Goal: Find specific page/section: Find specific page/section

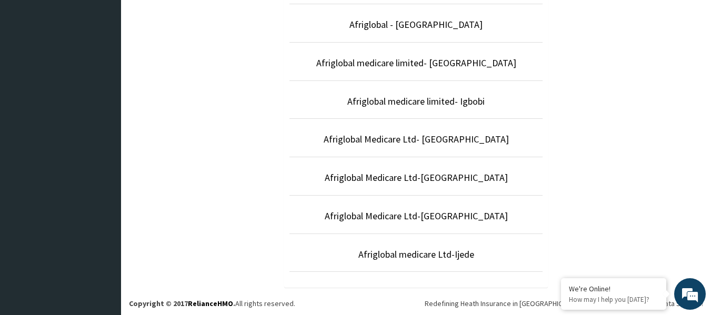
scroll to position [350, 0]
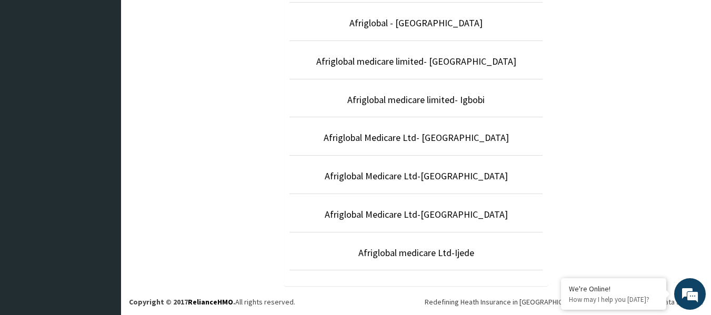
click at [460, 185] on li "Afriglobal Medicare Ltd-[GEOGRAPHIC_DATA]" at bounding box center [415, 174] width 253 height 39
click at [443, 180] on link "Afriglobal Medicare Ltd-[GEOGRAPHIC_DATA]" at bounding box center [416, 176] width 183 height 12
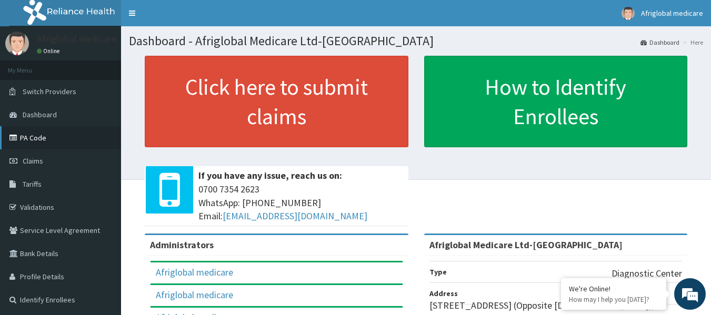
click at [41, 144] on link "PA Code" at bounding box center [60, 137] width 121 height 23
